Goal: Task Accomplishment & Management: Manage account settings

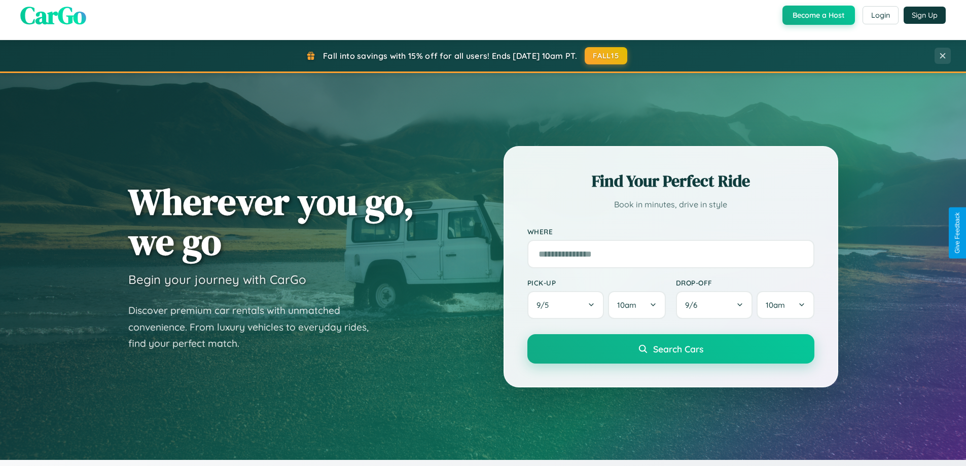
scroll to position [437, 0]
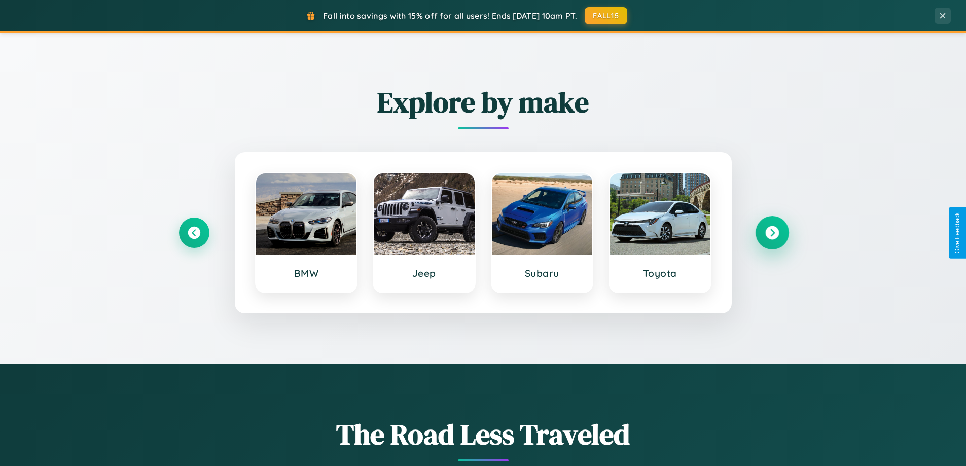
click at [772, 233] on icon at bounding box center [772, 233] width 14 height 14
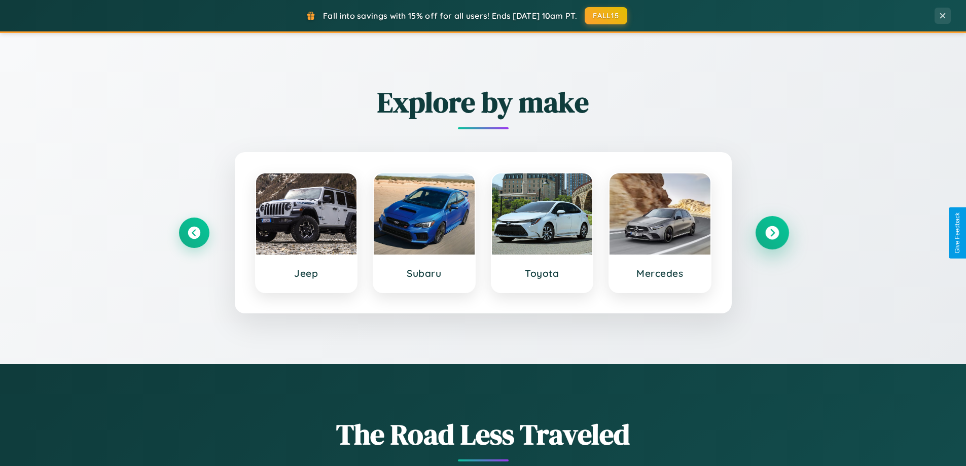
click at [772, 233] on icon at bounding box center [772, 233] width 14 height 14
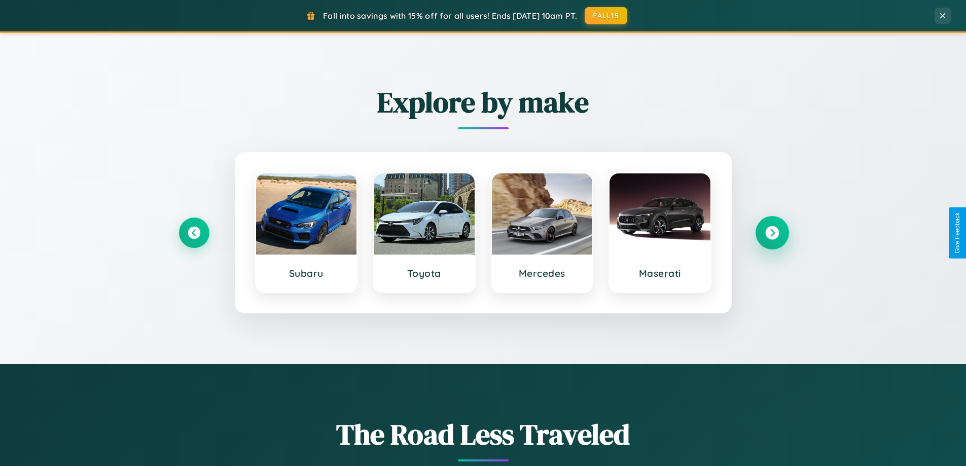
click at [772, 233] on icon at bounding box center [772, 233] width 14 height 14
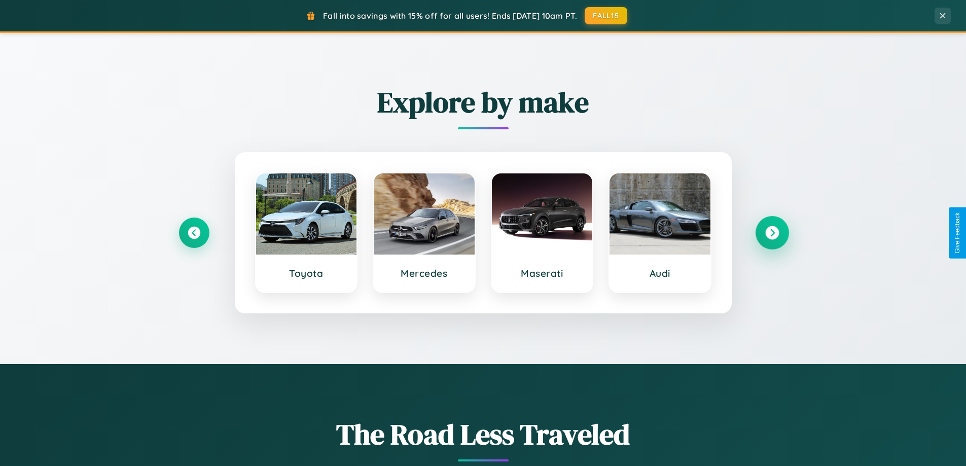
click at [772, 233] on icon at bounding box center [772, 233] width 14 height 14
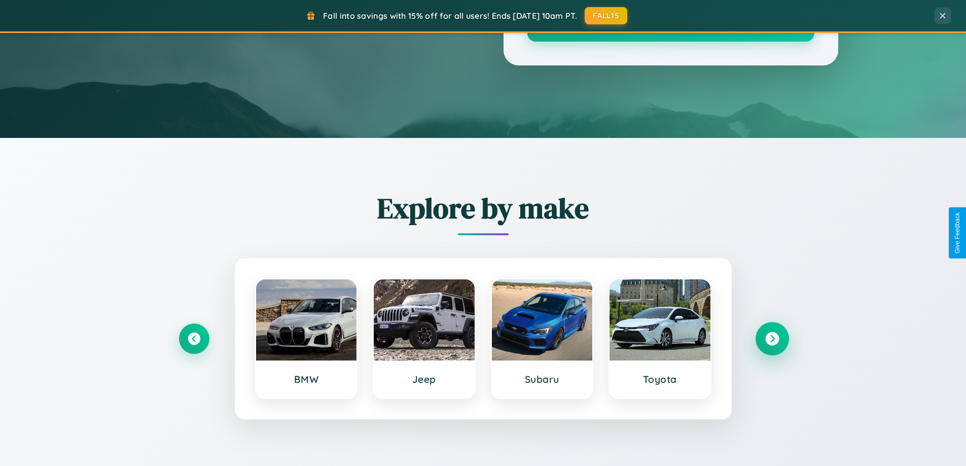
scroll to position [0, 0]
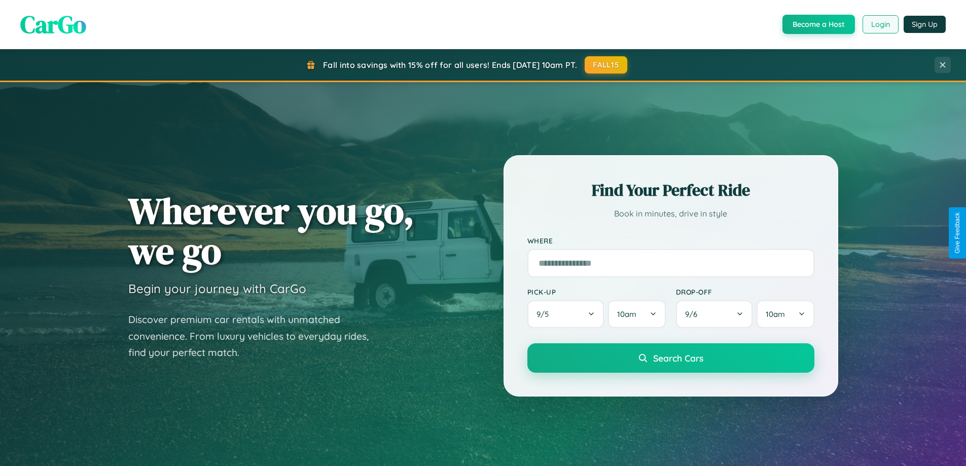
click at [879, 24] on button "Login" at bounding box center [880, 24] width 36 height 18
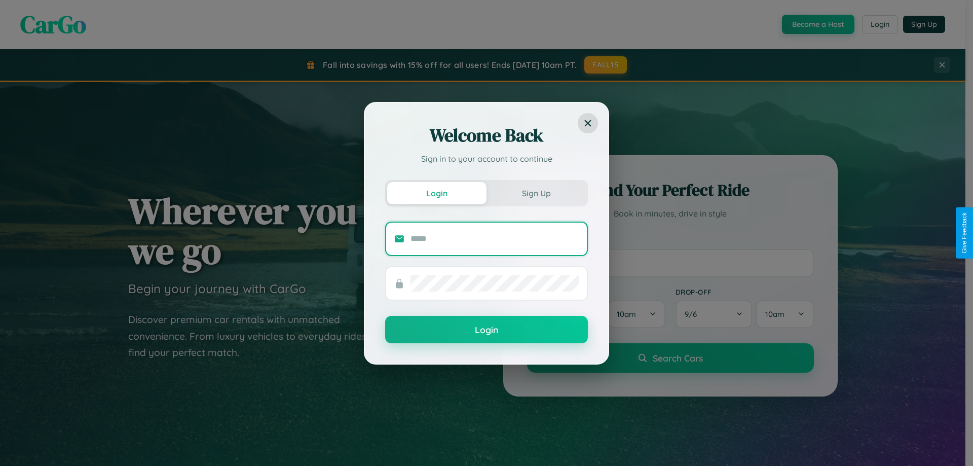
click at [495, 238] on input "text" at bounding box center [495, 239] width 168 height 16
type input "**********"
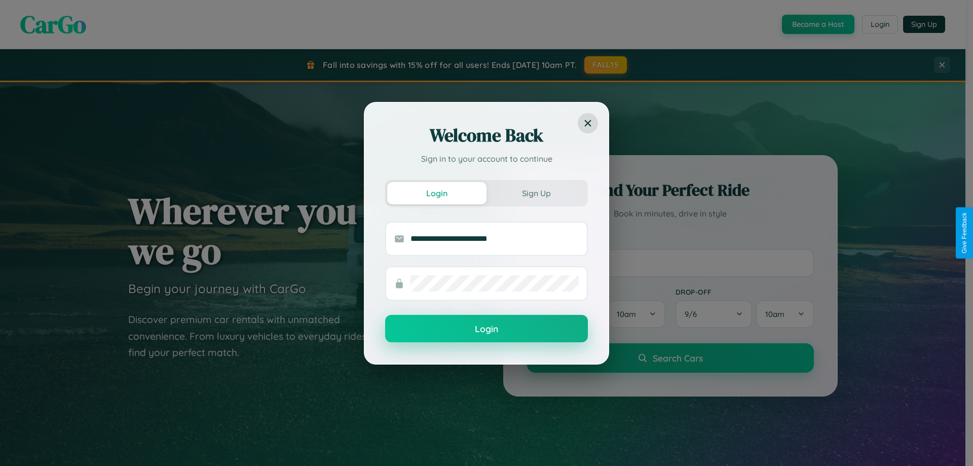
click at [487, 329] on button "Login" at bounding box center [486, 328] width 203 height 27
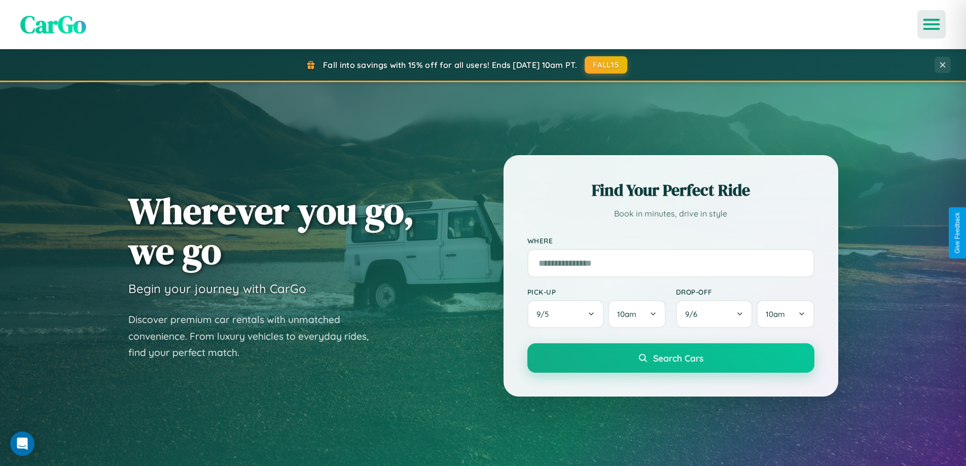
click at [931, 24] on icon "Open menu" at bounding box center [931, 24] width 15 height 9
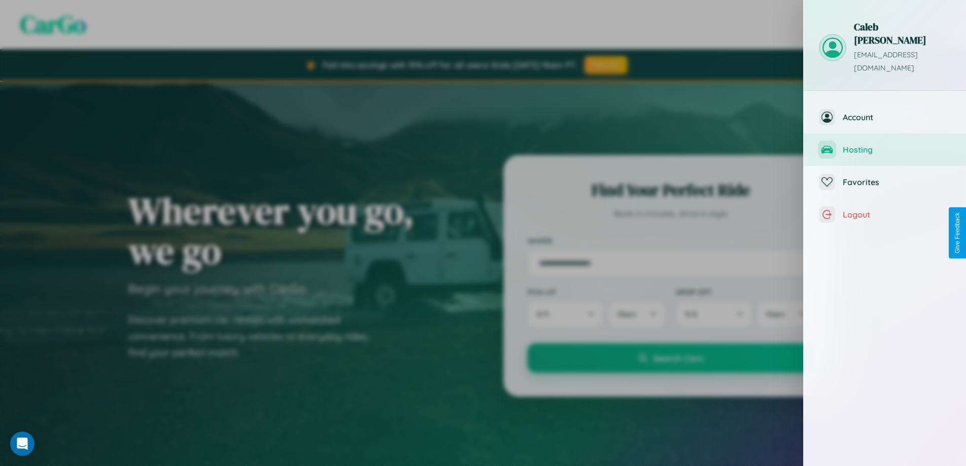
click at [885, 144] on span "Hosting" at bounding box center [896, 149] width 108 height 10
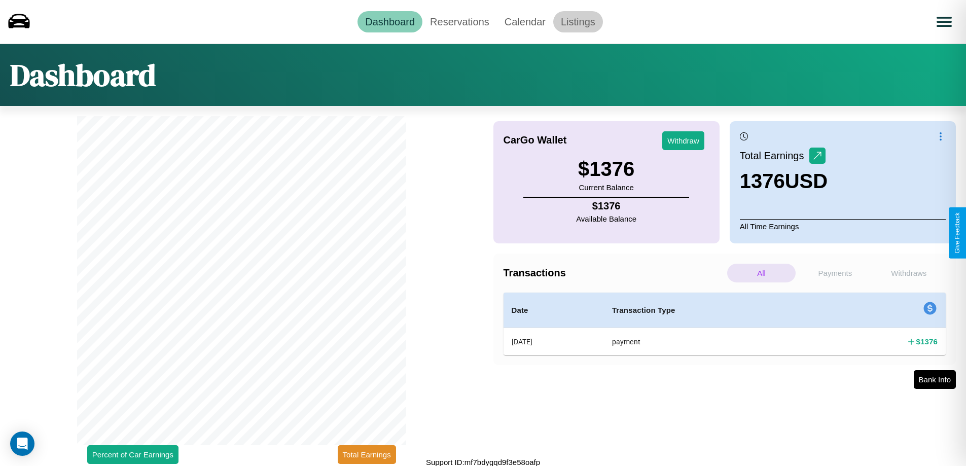
click at [577, 21] on link "Listings" at bounding box center [578, 21] width 50 height 21
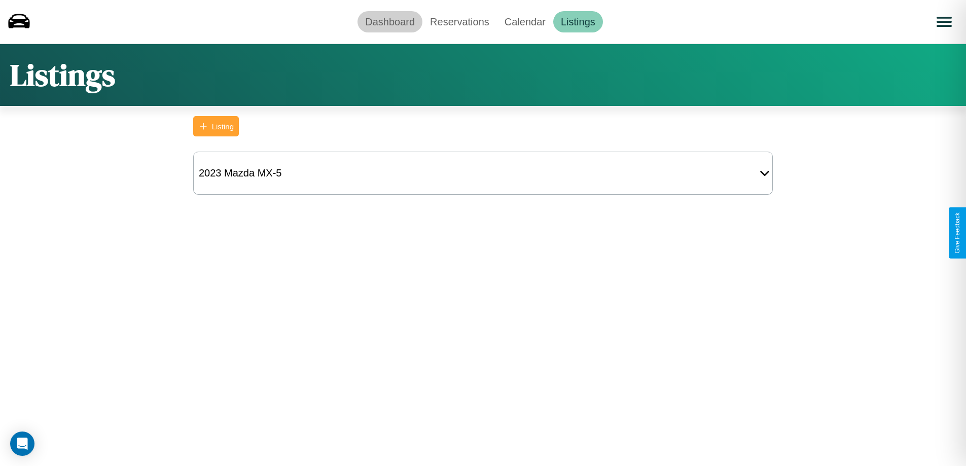
click at [390, 21] on link "Dashboard" at bounding box center [389, 21] width 65 height 21
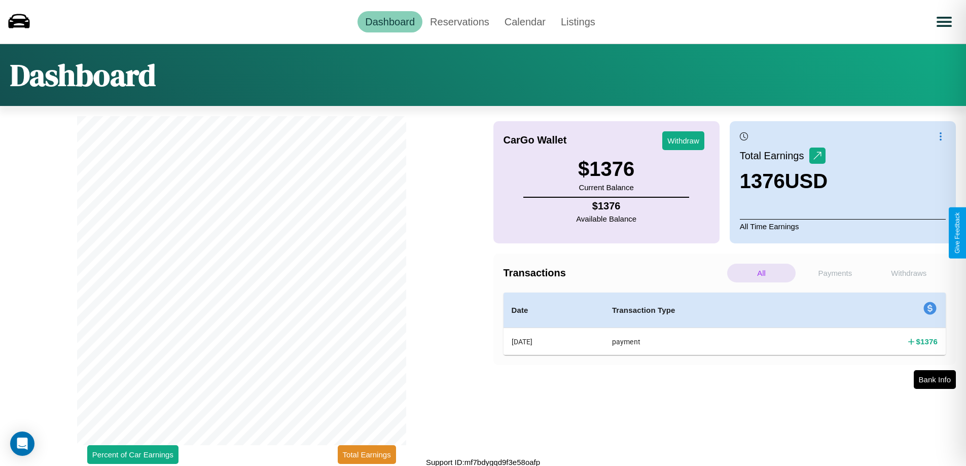
scroll to position [3, 0]
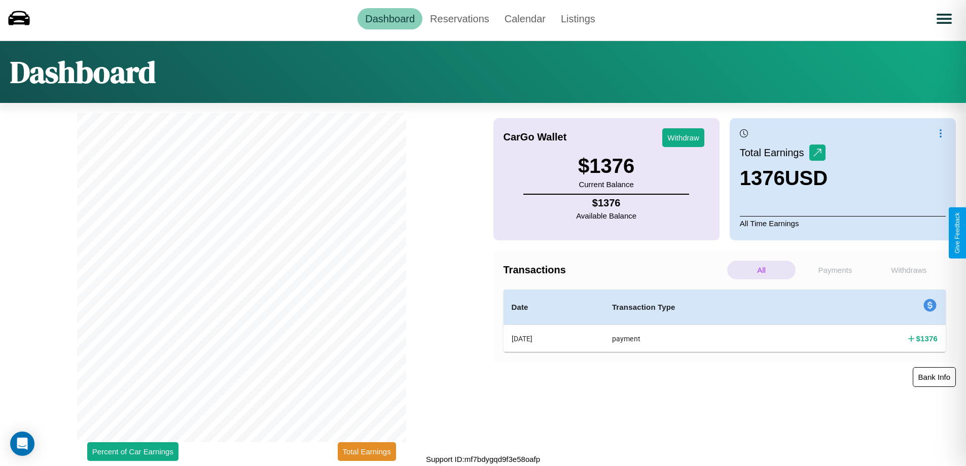
click at [934, 377] on button "Bank Info" at bounding box center [933, 377] width 43 height 20
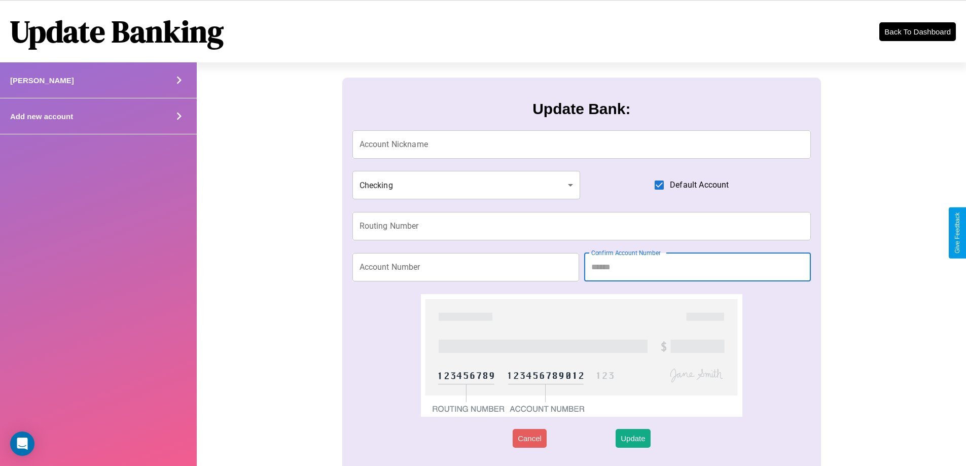
click at [98, 116] on div "Add new account" at bounding box center [98, 116] width 197 height 36
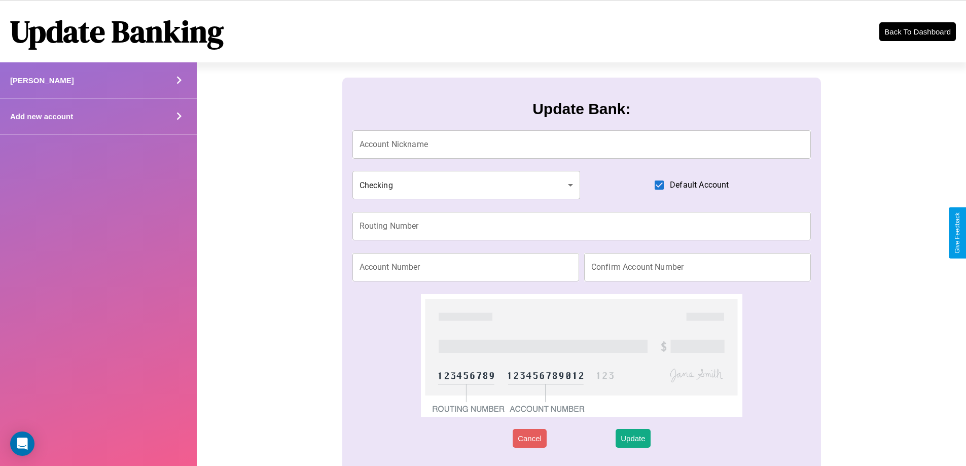
click at [98, 116] on div "Add new account" at bounding box center [98, 116] width 197 height 36
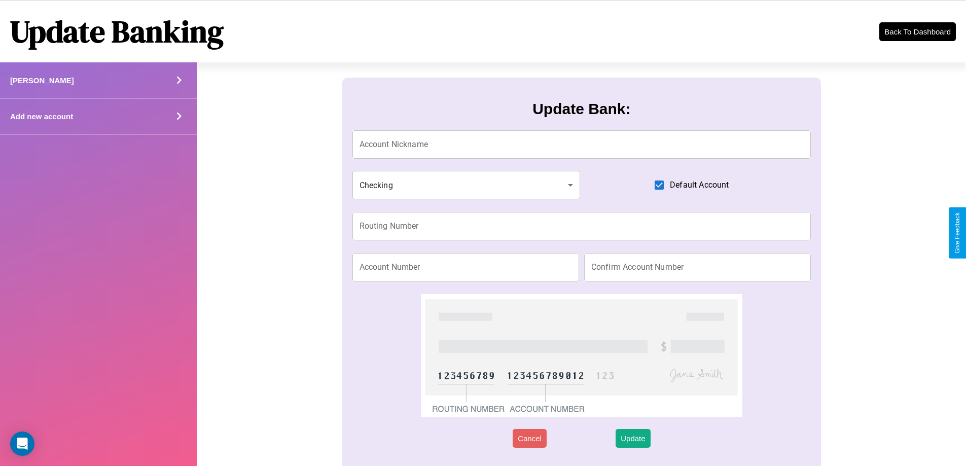
click at [98, 116] on div "Add new account" at bounding box center [98, 116] width 197 height 36
click at [178, 116] on icon at bounding box center [178, 115] width 15 height 15
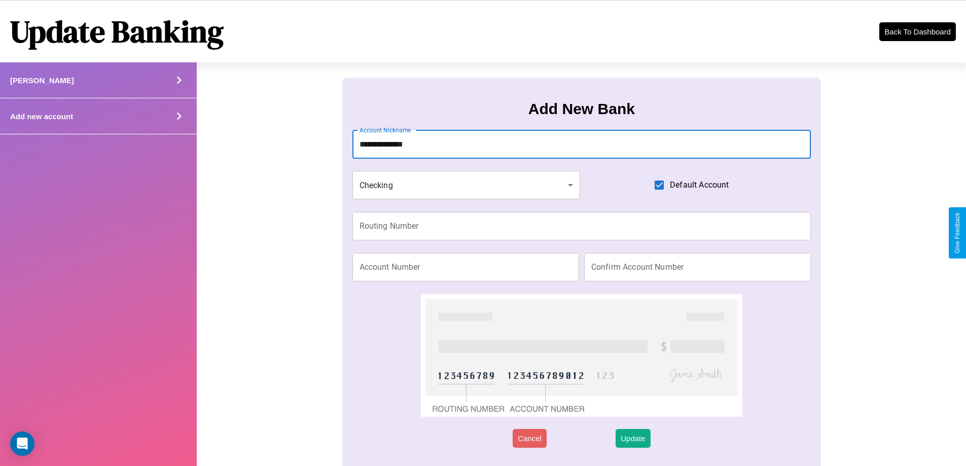
type input "**********"
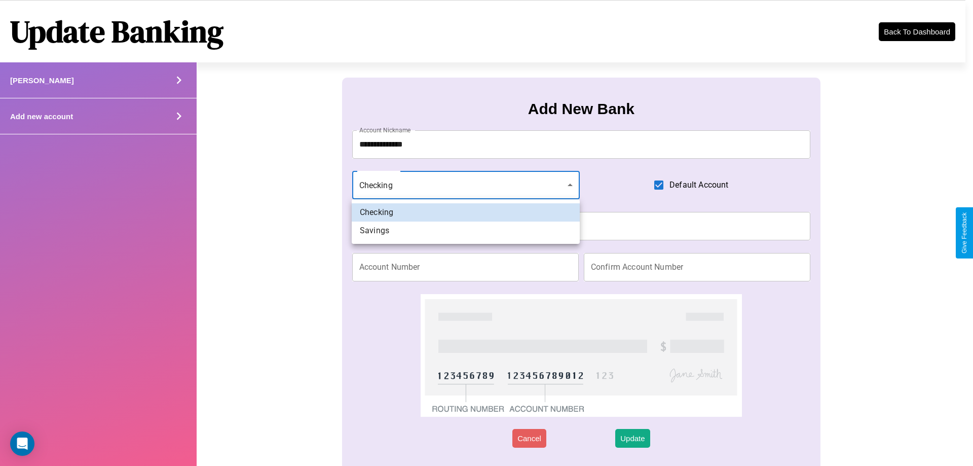
click at [466, 185] on div at bounding box center [486, 233] width 973 height 466
